Goal: Task Accomplishment & Management: Manage account settings

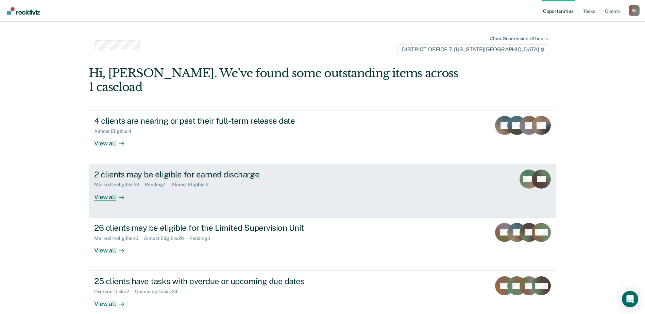
click at [263, 175] on div "2 clients may be eligible for earned discharge Marked Ineligible : 39 Pending :…" at bounding box center [221, 185] width 255 height 31
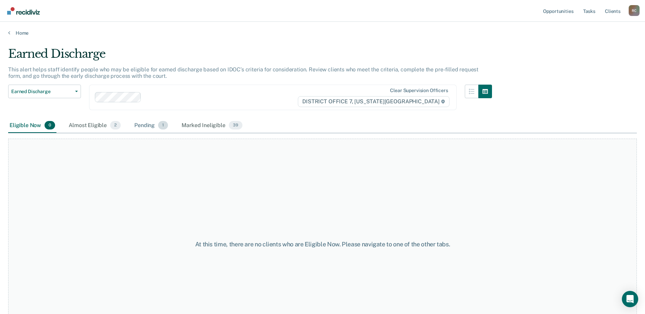
click at [165, 130] on div "Pending 1" at bounding box center [151, 125] width 36 height 15
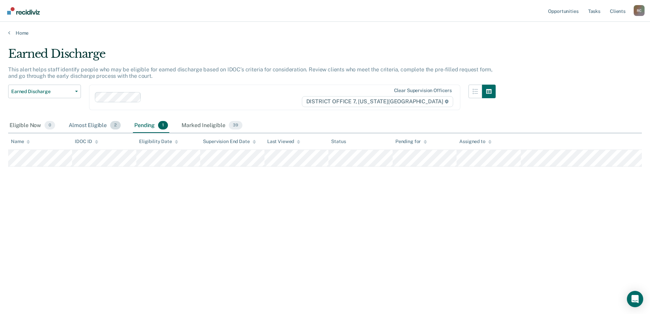
click at [107, 129] on div "Almost Eligible 2" at bounding box center [94, 125] width 55 height 15
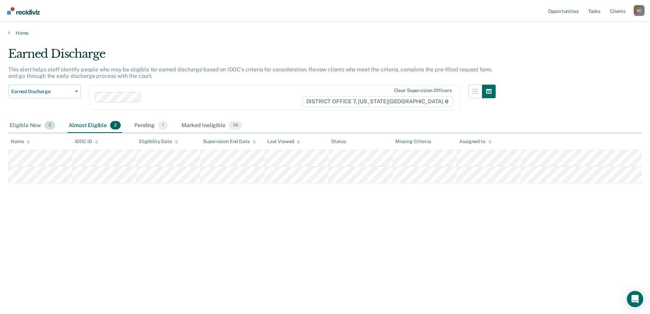
click at [33, 127] on div "Eligible Now 0" at bounding box center [32, 125] width 48 height 15
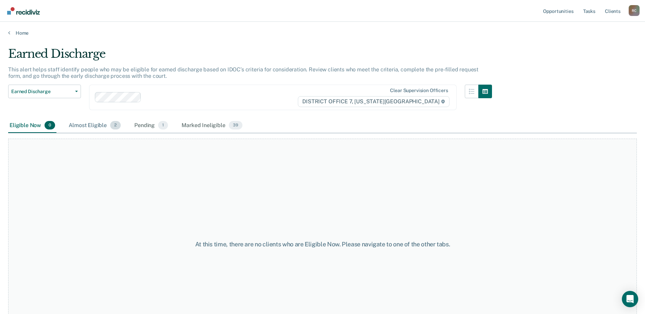
click at [86, 125] on div "Almost Eligible 2" at bounding box center [94, 125] width 55 height 15
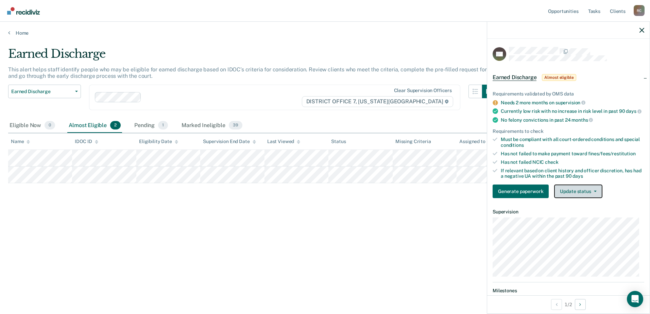
click at [571, 192] on button "Update status" at bounding box center [578, 192] width 48 height 14
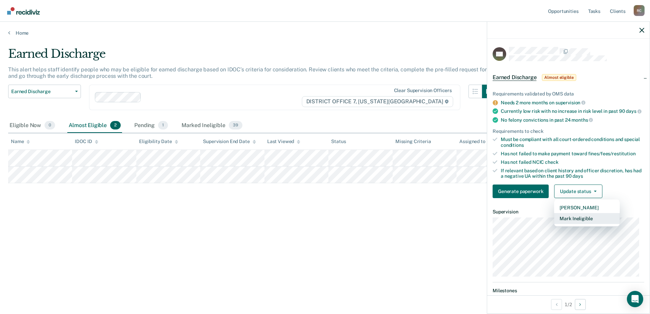
click at [587, 224] on button "Mark Ineligible" at bounding box center [587, 218] width 66 height 11
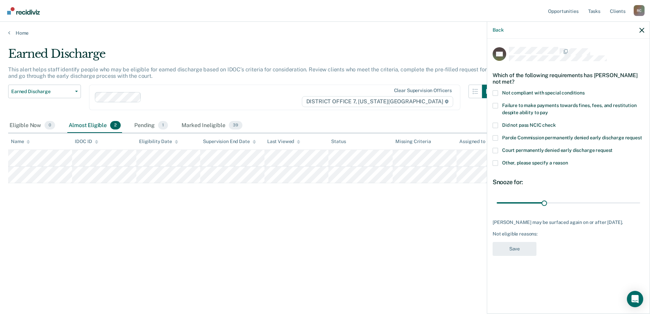
click at [493, 162] on span at bounding box center [495, 162] width 5 height 5
click at [568, 160] on input "Other, please specify a reason" at bounding box center [568, 160] width 0 height 0
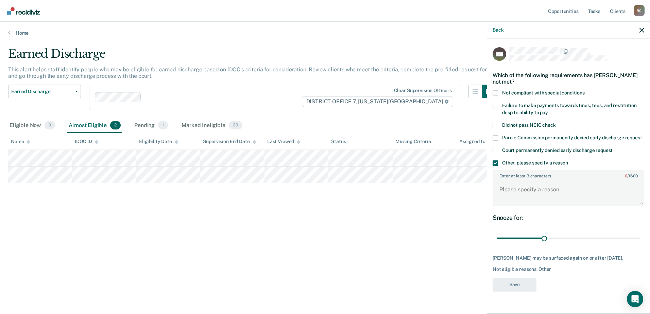
click at [500, 91] on label "Not compliant with special conditions" at bounding box center [569, 93] width 152 height 7
click at [585, 90] on input "Not compliant with special conditions" at bounding box center [585, 90] width 0 height 0
click at [497, 166] on label "Other, please specify a reason" at bounding box center [569, 163] width 152 height 7
click at [568, 160] on input "Other, please specify a reason" at bounding box center [568, 160] width 0 height 0
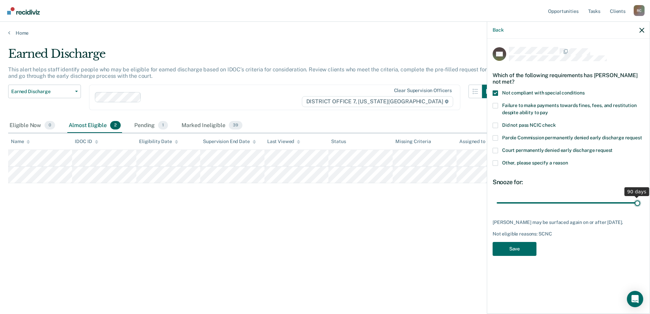
drag, startPoint x: 541, startPoint y: 204, endPoint x: 762, endPoint y: 193, distance: 221.5
type input "90"
click at [640, 197] on input "range" at bounding box center [568, 203] width 143 height 12
click at [498, 105] on label "Failure to make payments towards fines, fees, and restitution despite ability t…" at bounding box center [569, 110] width 152 height 14
click at [548, 110] on input "Failure to make payments towards fines, fees, and restitution despite ability t…" at bounding box center [548, 110] width 0 height 0
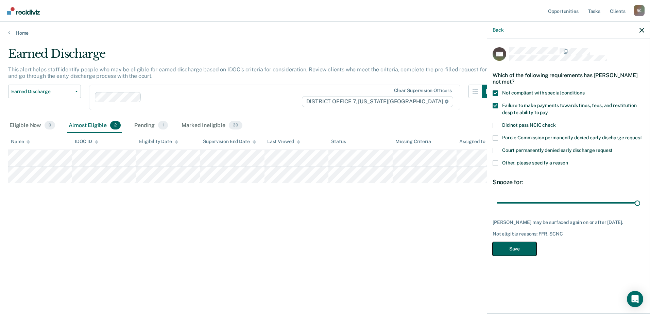
click at [520, 254] on button "Save" at bounding box center [515, 249] width 44 height 14
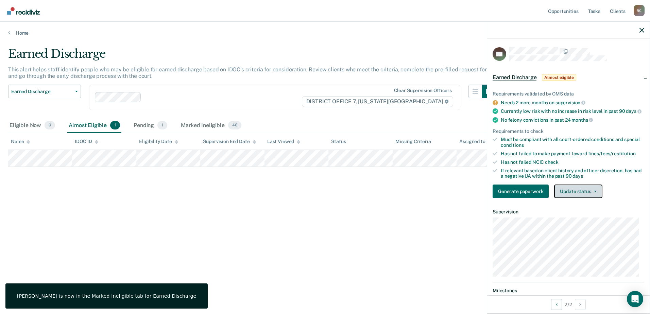
click at [585, 194] on button "Update status" at bounding box center [578, 192] width 48 height 14
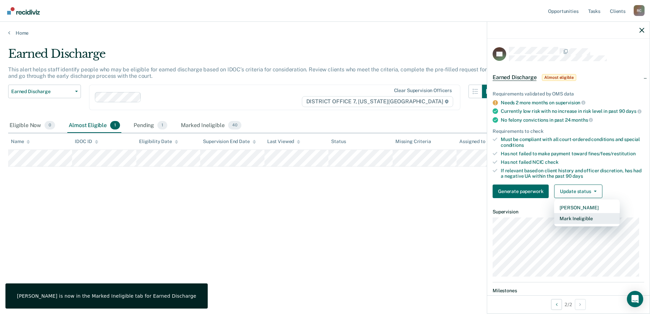
click at [581, 224] on button "Mark Ineligible" at bounding box center [587, 218] width 66 height 11
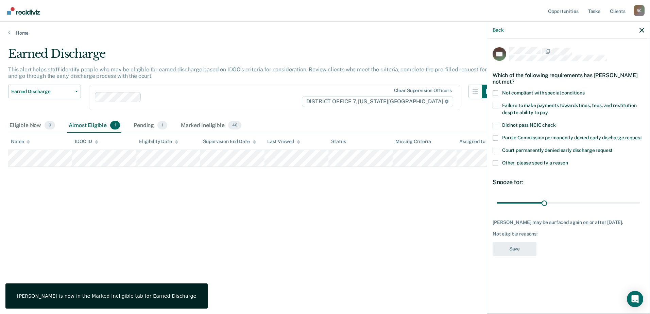
click at [494, 160] on span at bounding box center [495, 162] width 5 height 5
click at [568, 160] on input "Other, please specify a reason" at bounding box center [568, 160] width 0 height 0
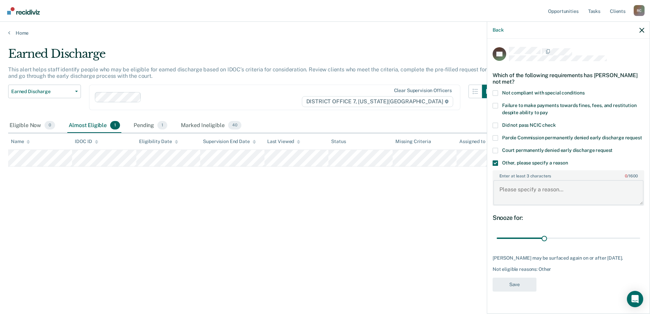
click at [534, 193] on textarea "Enter at least 3 characters 0 / 1600" at bounding box center [568, 192] width 150 height 25
type textarea "In drug court"
drag, startPoint x: 546, startPoint y: 239, endPoint x: 680, endPoint y: 238, distance: 133.6
type input "90"
click at [640, 238] on input "range" at bounding box center [568, 239] width 143 height 12
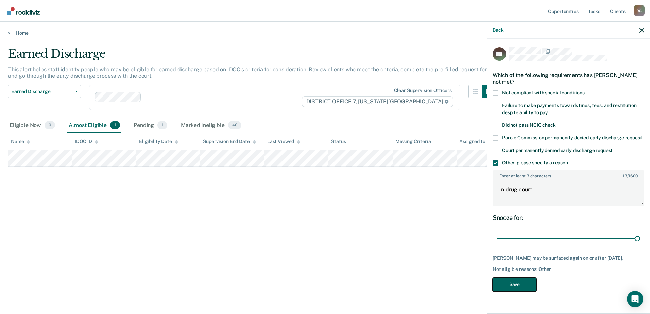
click at [519, 287] on button "Save" at bounding box center [515, 285] width 44 height 14
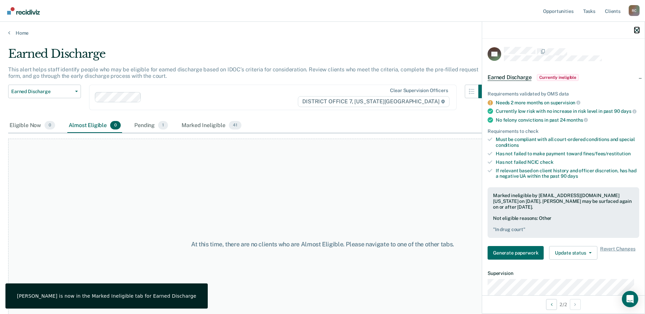
click at [634, 29] on icon "button" at bounding box center [636, 30] width 5 height 5
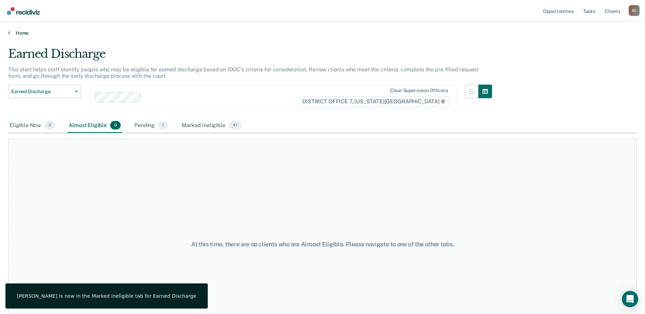
click at [26, 35] on link "Home" at bounding box center [322, 33] width 629 height 6
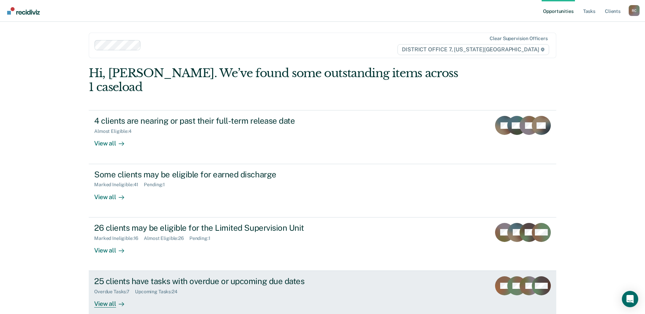
click at [230, 286] on div "Overdue Tasks : 7 Upcoming Tasks : 24" at bounding box center [213, 290] width 239 height 8
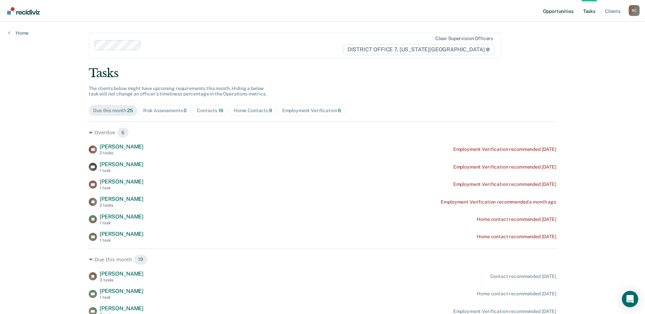
click at [573, 11] on link "Opportunities" at bounding box center [558, 11] width 33 height 22
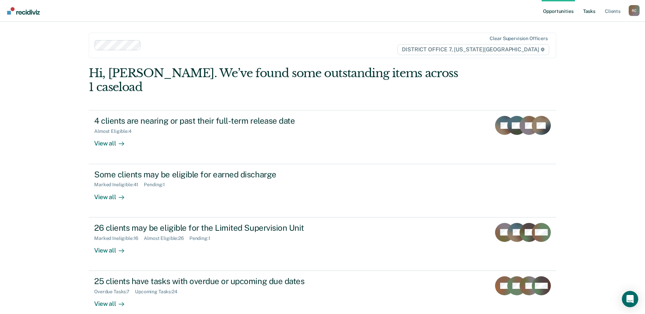
click at [594, 12] on link "Tasks" at bounding box center [589, 11] width 15 height 22
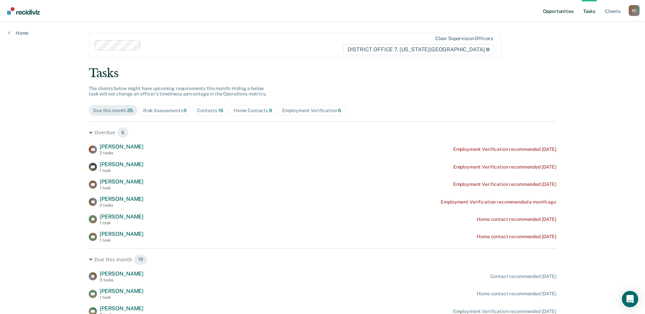
click at [556, 12] on link "Opportunities" at bounding box center [558, 11] width 33 height 22
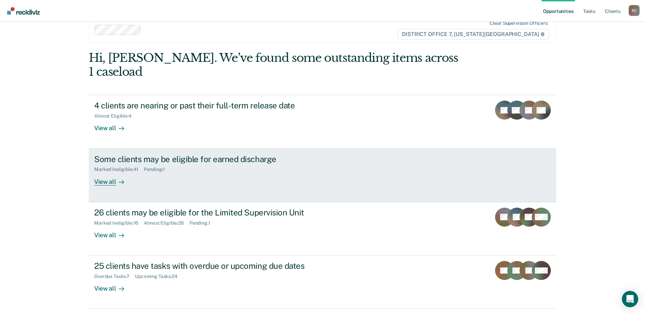
scroll to position [23, 0]
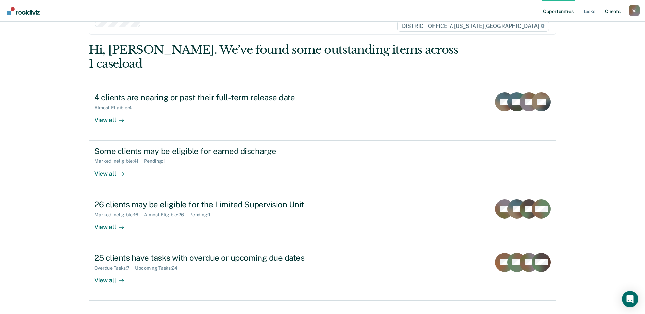
click at [608, 15] on link "Client s" at bounding box center [612, 11] width 18 height 22
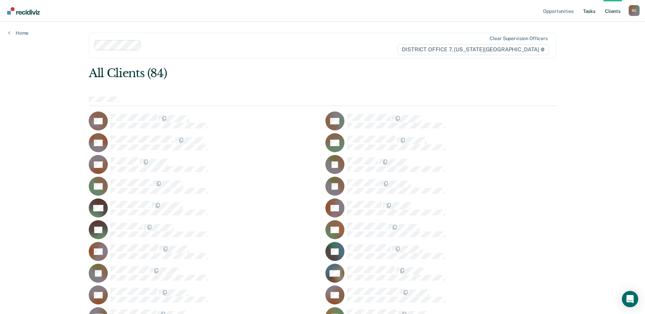
click at [584, 12] on link "Tasks" at bounding box center [589, 11] width 15 height 22
